Goal: Find specific page/section: Find specific page/section

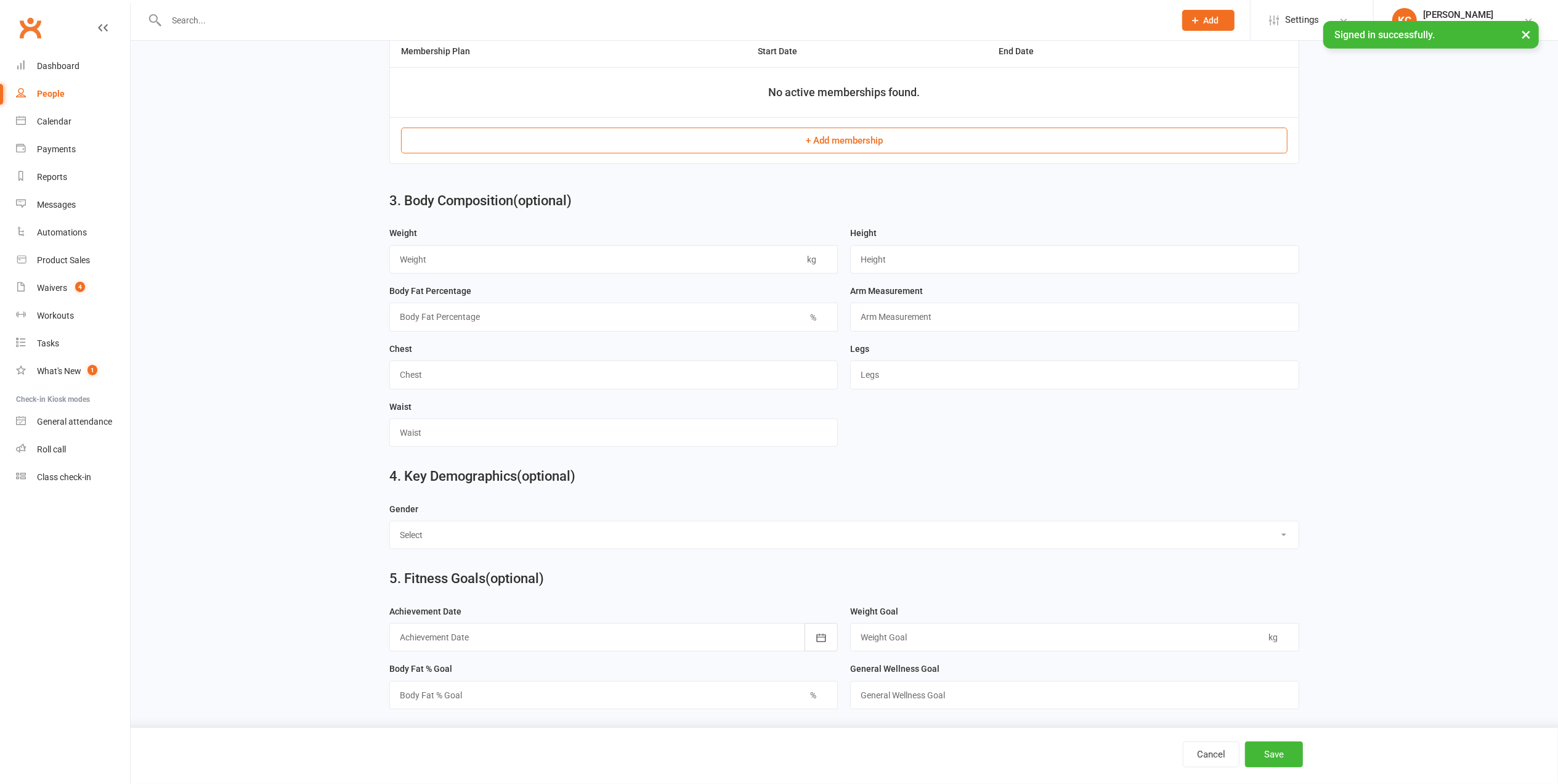
click at [255, 27] on input "text" at bounding box center [664, 20] width 1003 height 17
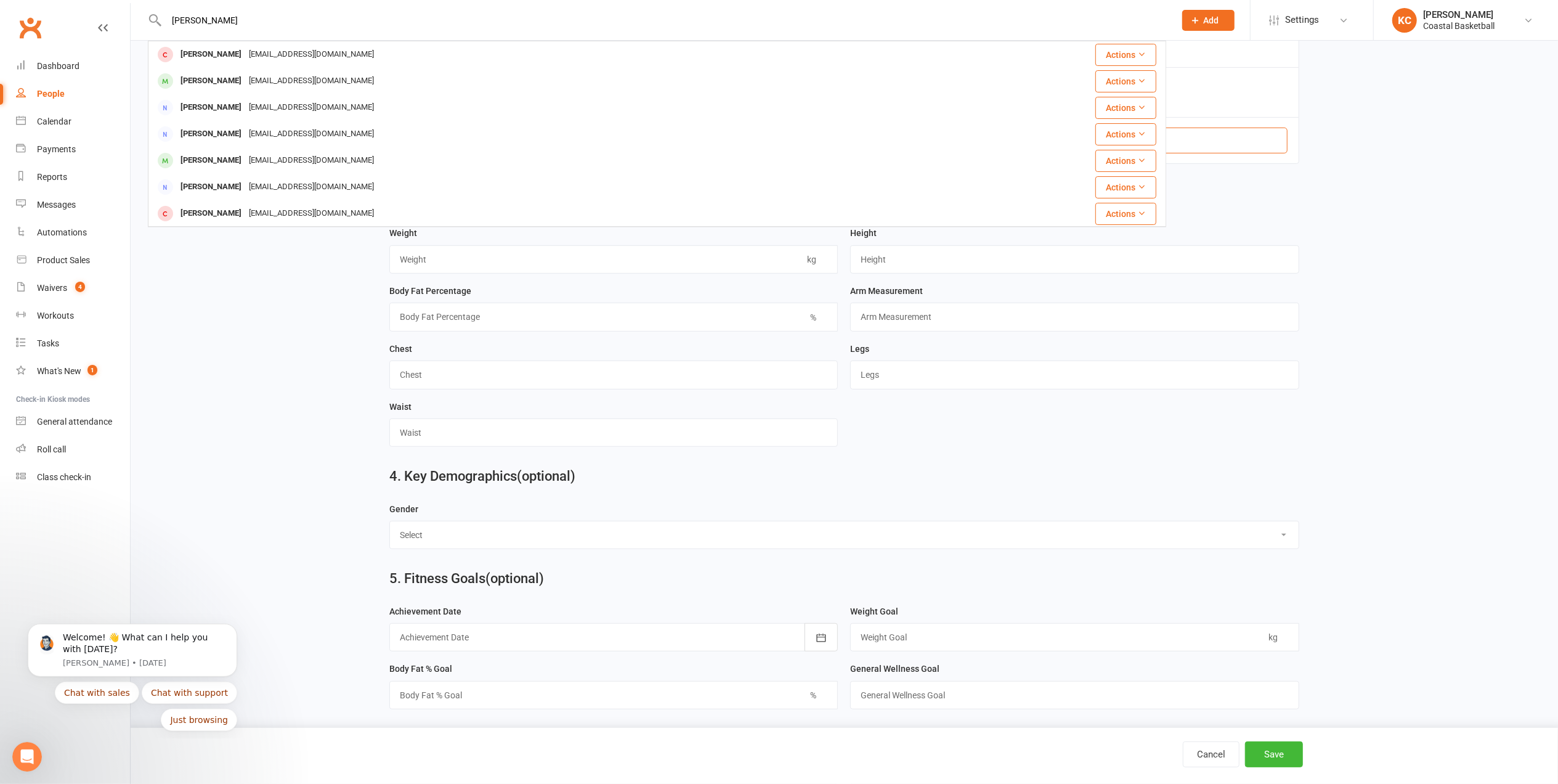
drag, startPoint x: 299, startPoint y: 23, endPoint x: 150, endPoint y: 21, distance: 149.0
click at [150, 21] on div "[PERSON_NAME] [PERSON_NAME] [EMAIL_ADDRESS][DOMAIN_NAME] Actions [PERSON_NAME] …" at bounding box center [657, 20] width 1018 height 40
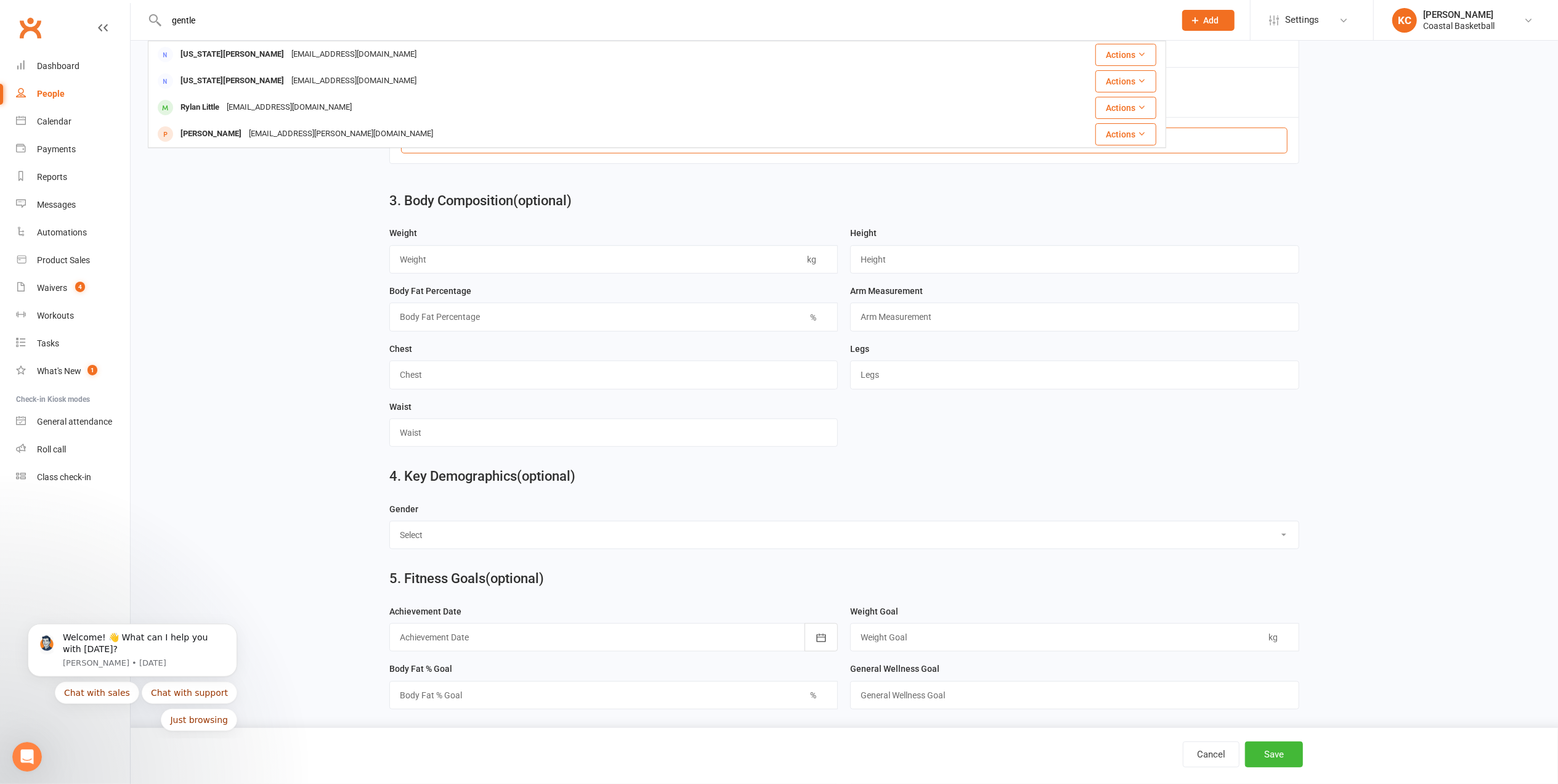
click at [225, 22] on input "gentle" at bounding box center [664, 20] width 1003 height 17
type input "g"
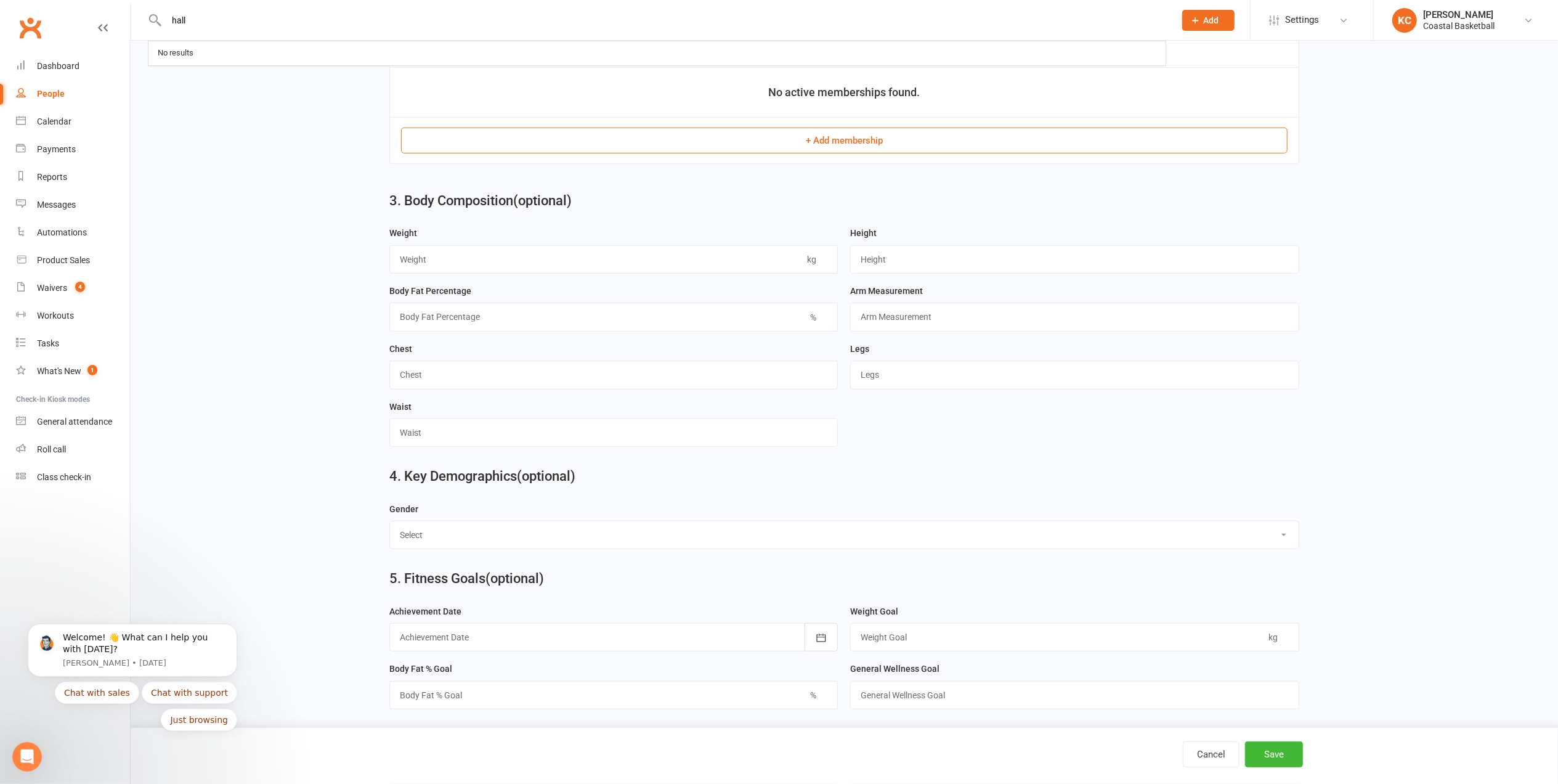
type input "hall"
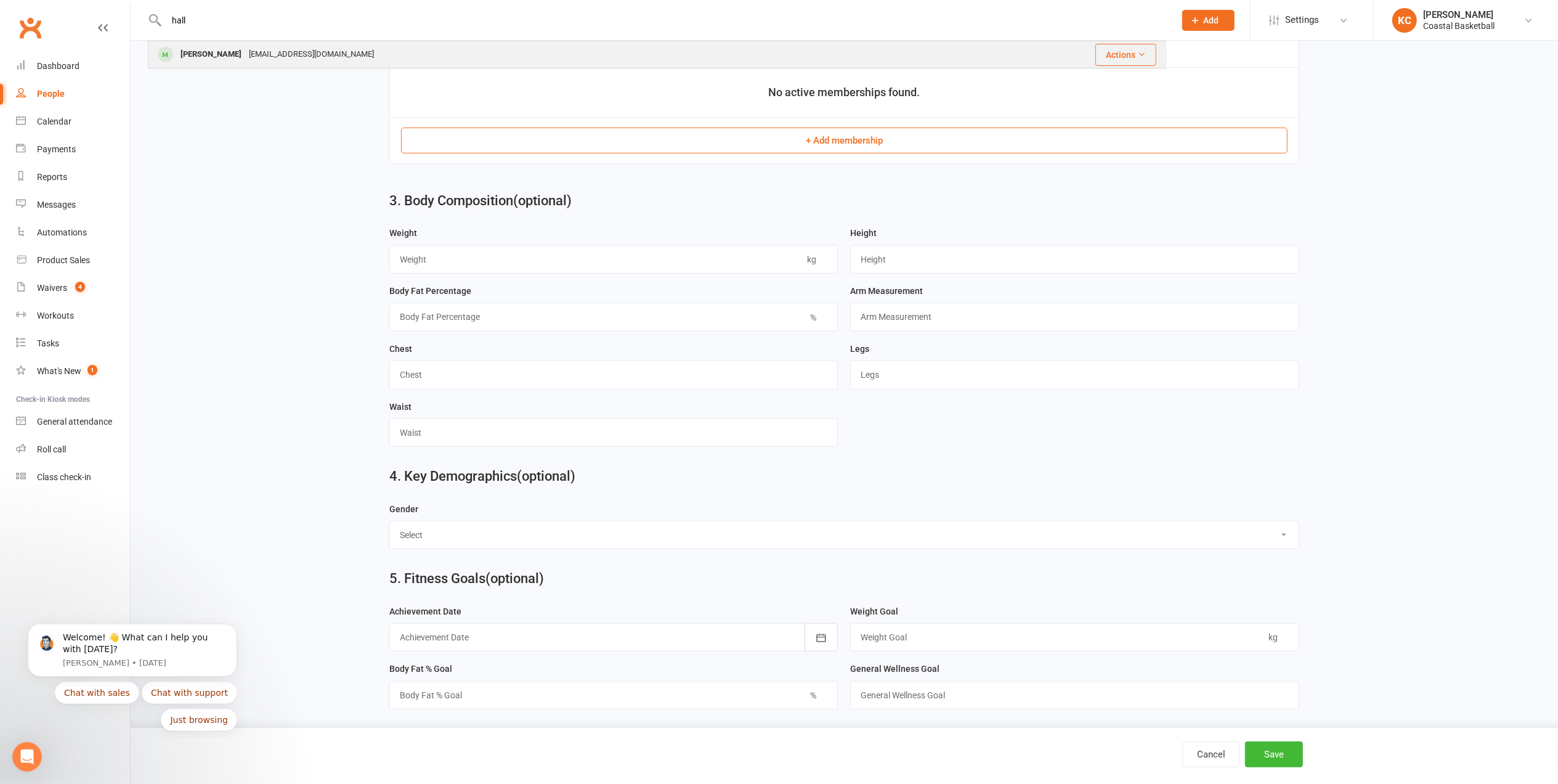
click at [245, 52] on div "[EMAIL_ADDRESS][DOMAIN_NAME]" at bounding box center [312, 54] width 133 height 17
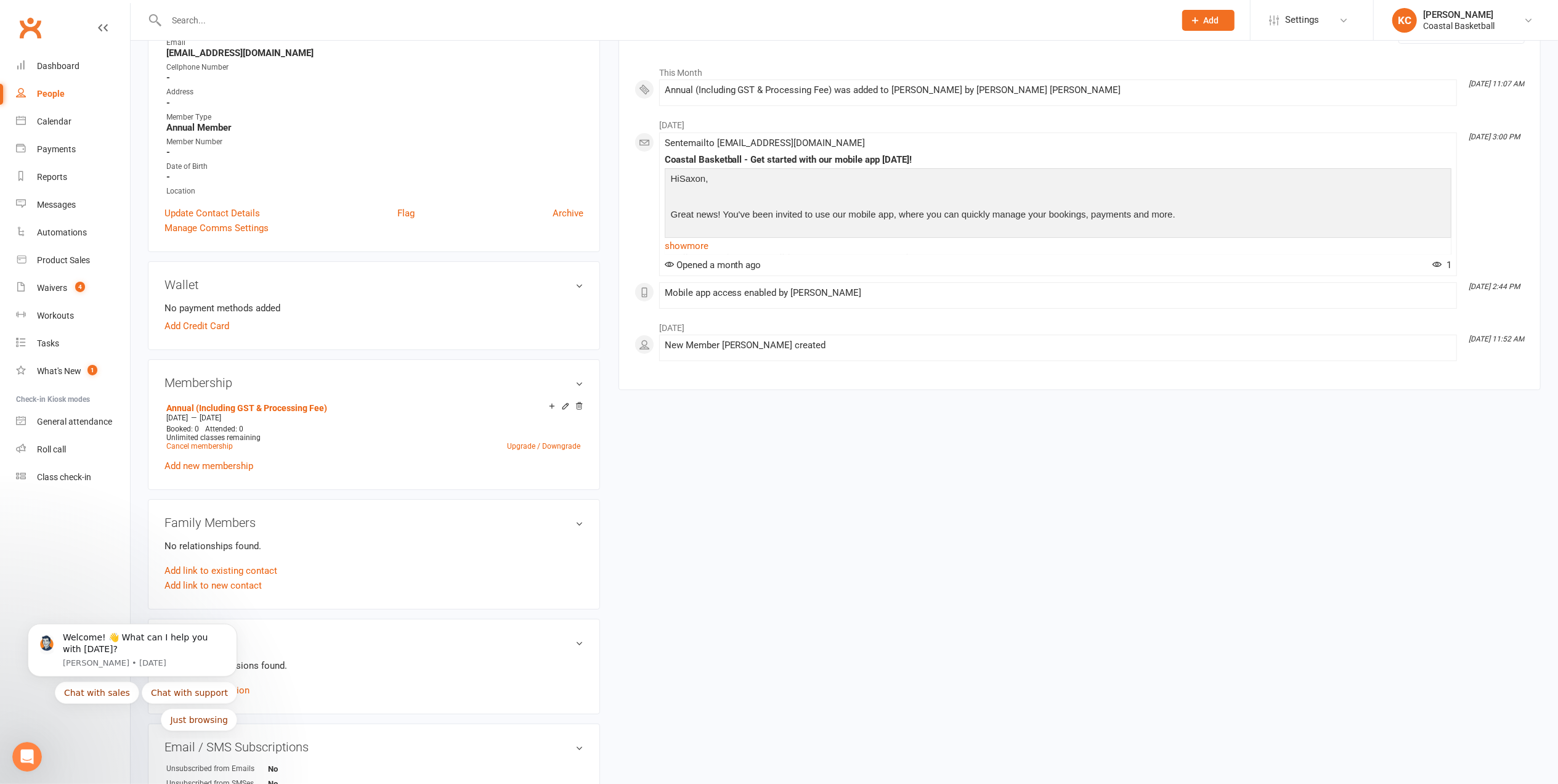
scroll to position [164, 0]
